Goal: Register for event/course

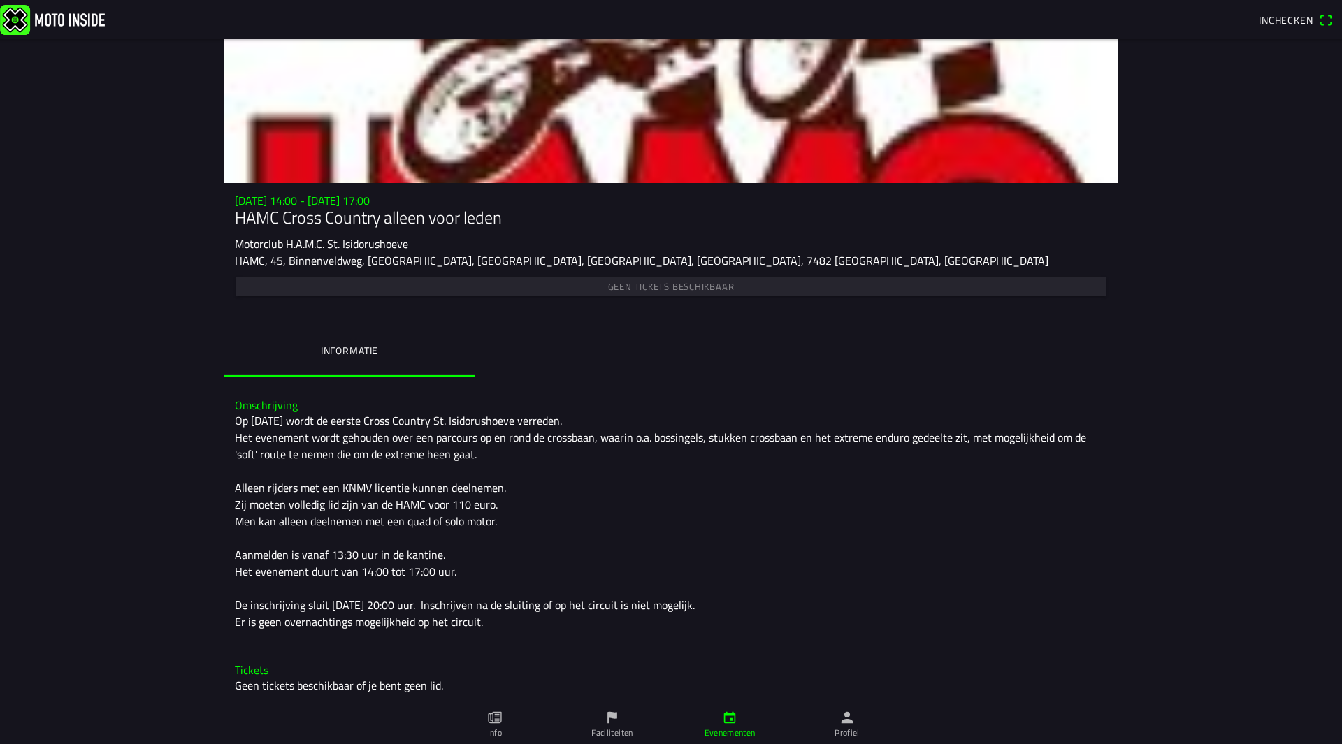
scroll to position [79, 0]
click at [636, 290] on div "Geen tickets beschikbaar" at bounding box center [671, 287] width 872 height 24
click at [347, 354] on ion-label "Informatie" at bounding box center [349, 351] width 57 height 15
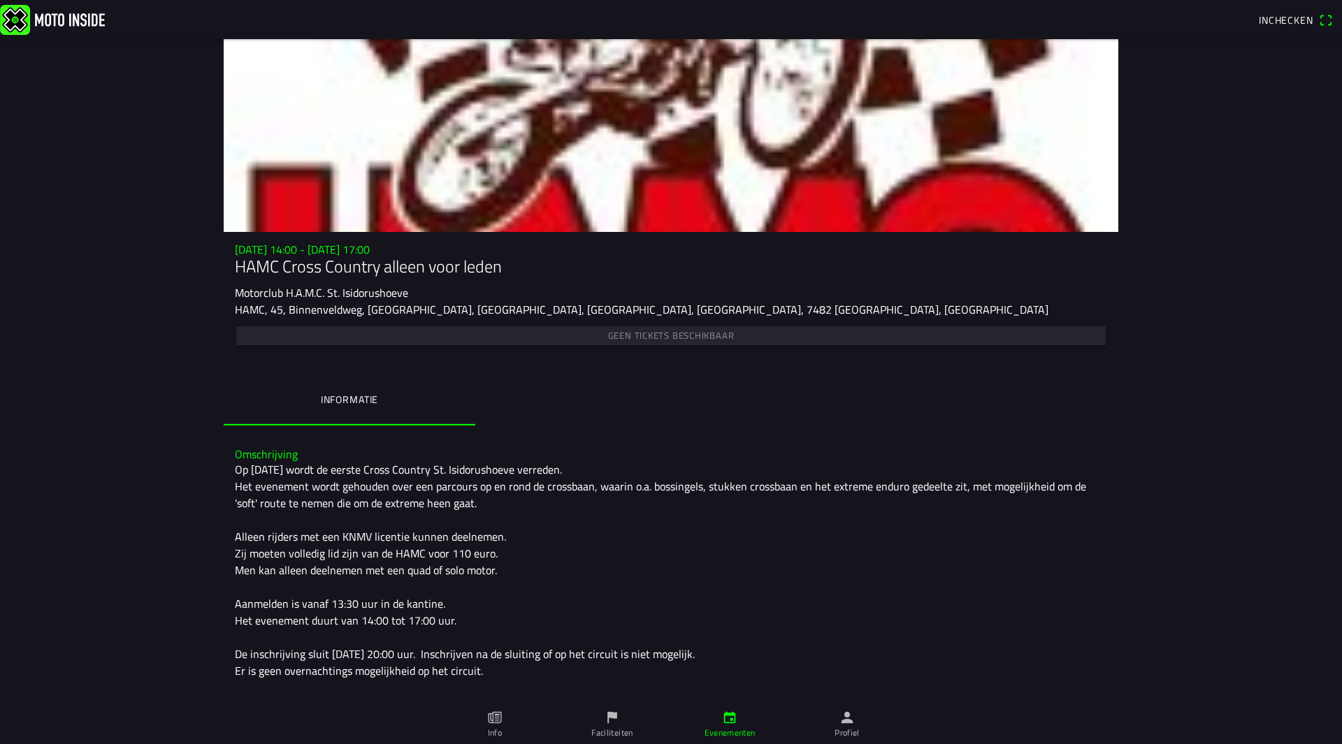
scroll to position [0, 0]
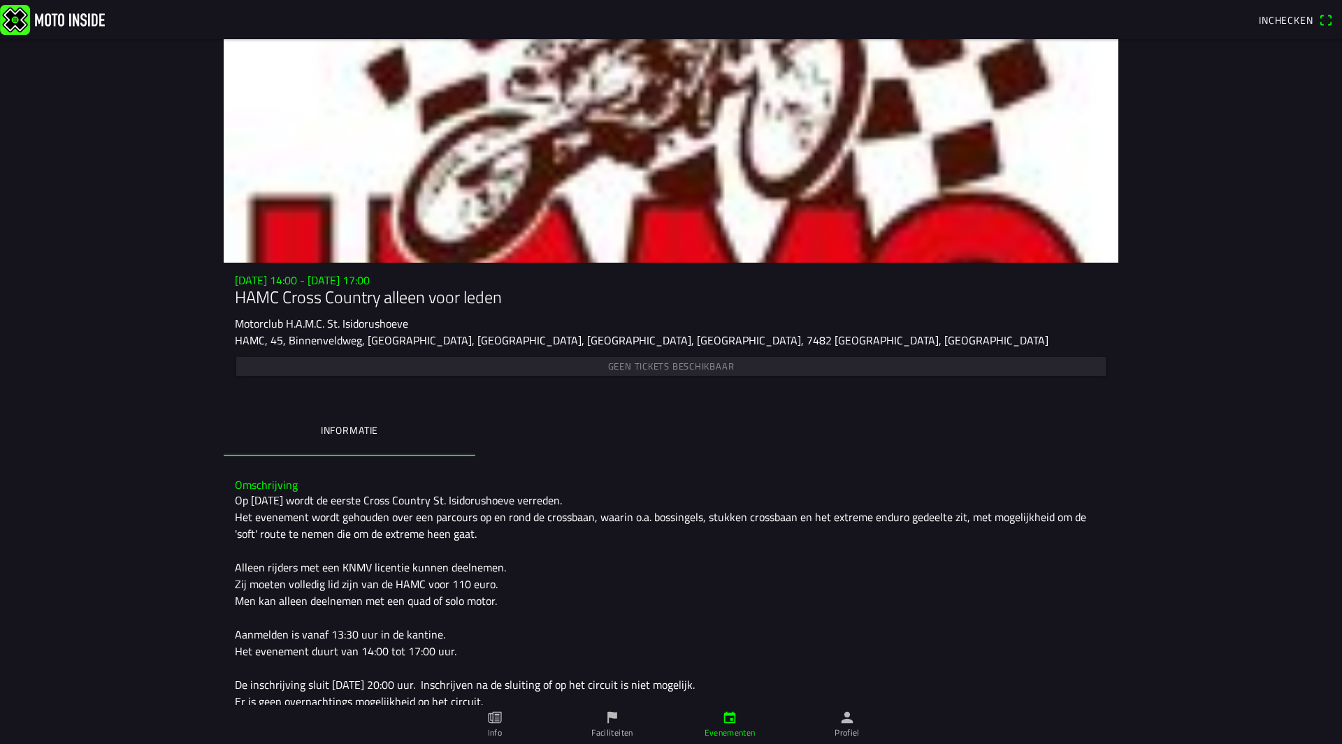
click at [837, 721] on link "Profiel" at bounding box center [846, 724] width 117 height 39
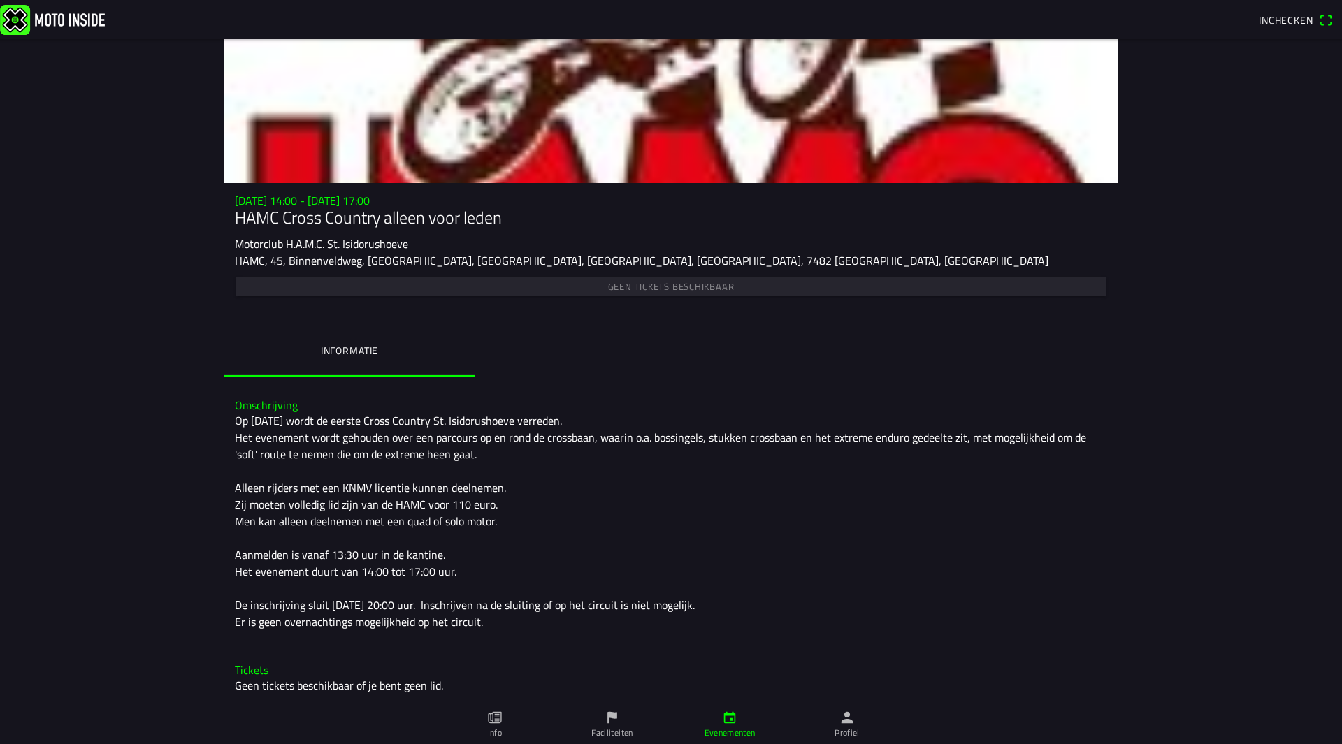
scroll to position [79, 0]
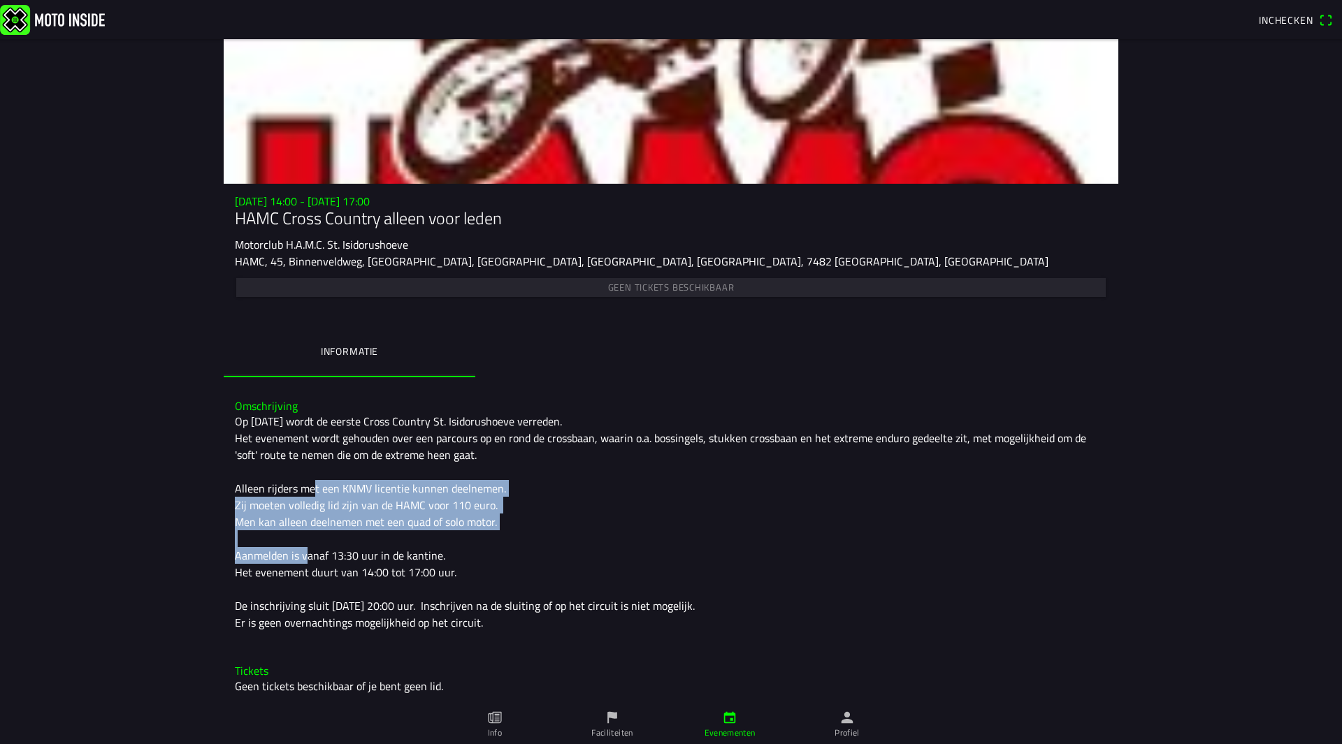
drag, startPoint x: 234, startPoint y: 484, endPoint x: 512, endPoint y: 525, distance: 280.5
click at [512, 525] on div "Op [DATE] wordt de eerste Cross Country St. Isidorushoeve verreden. Het eveneme…" at bounding box center [671, 522] width 872 height 218
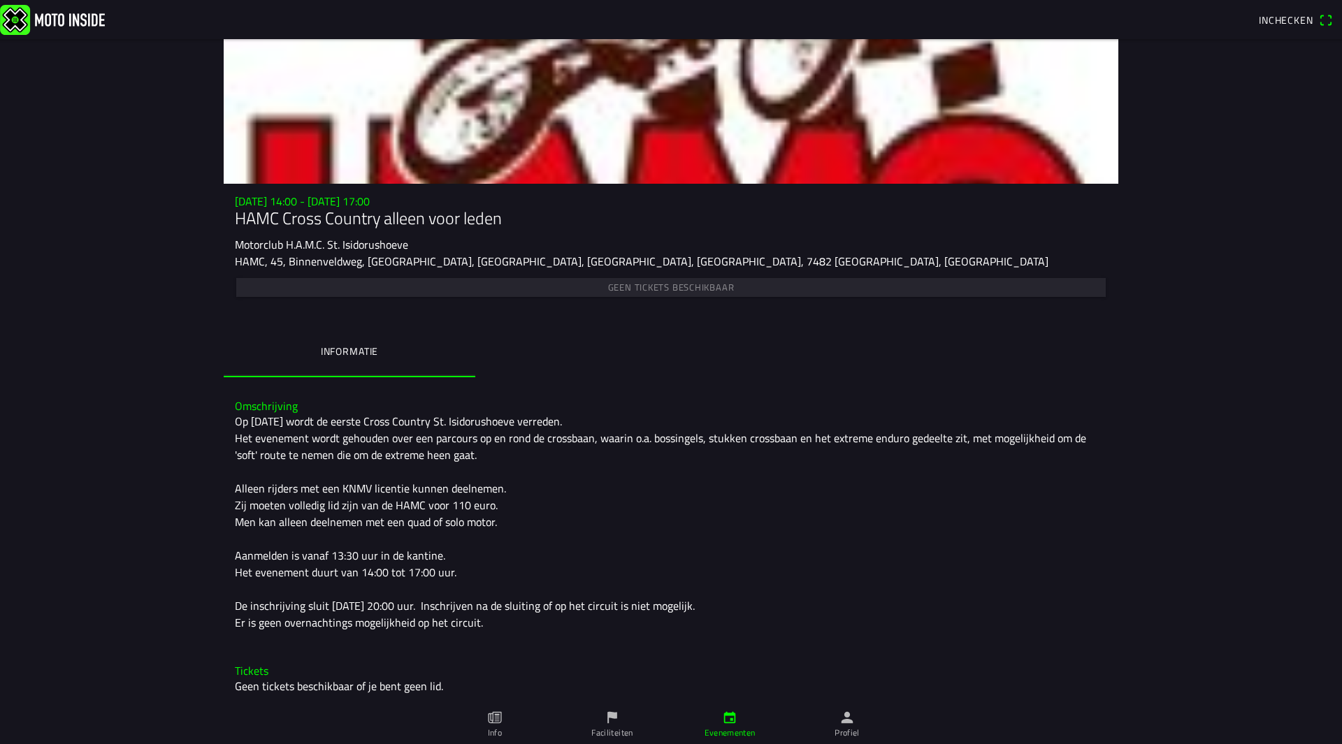
scroll to position [80, 0]
click at [1287, 19] on span "Inchecken" at bounding box center [1286, 20] width 55 height 15
